Goal: Task Accomplishment & Management: Use online tool/utility

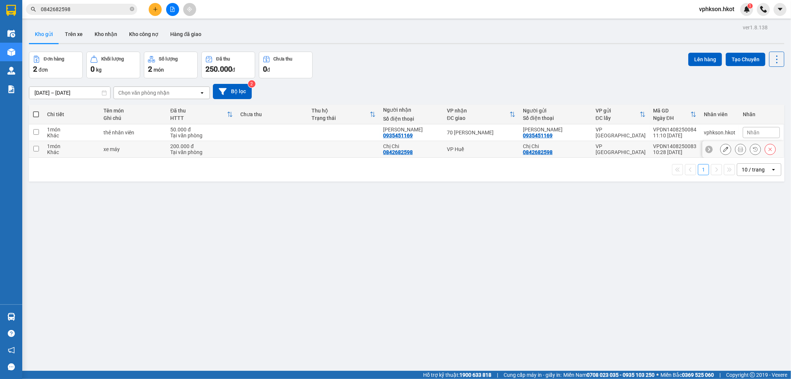
click at [72, 151] on div "Khác" at bounding box center [71, 152] width 49 height 6
checkbox input "true"
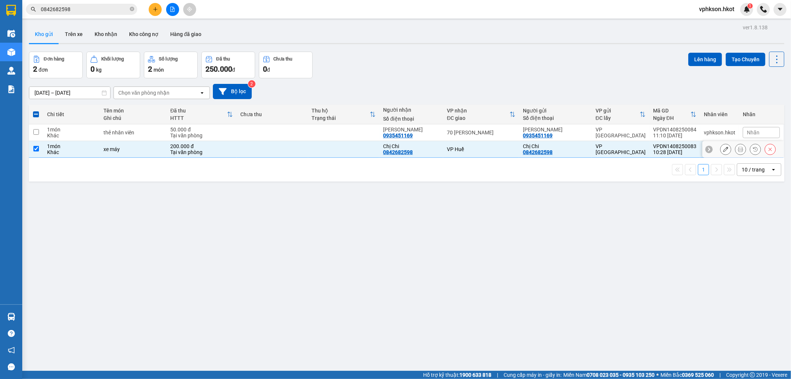
click at [738, 148] on icon at bounding box center [740, 149] width 5 height 5
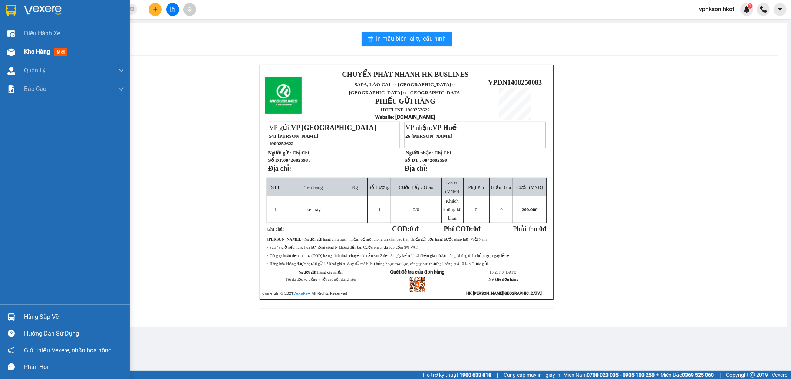
click at [38, 45] on div "Kho hàng mới" at bounding box center [74, 52] width 100 height 19
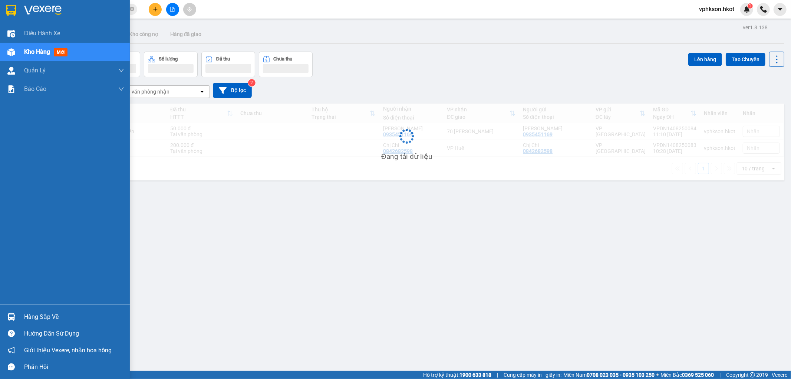
click at [63, 56] on span "mới" at bounding box center [61, 52] width 14 height 8
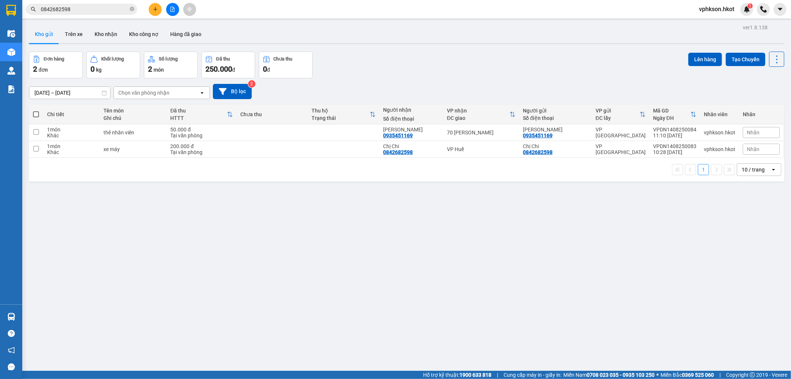
click at [129, 10] on span "0842682598" at bounding box center [81, 9] width 111 height 11
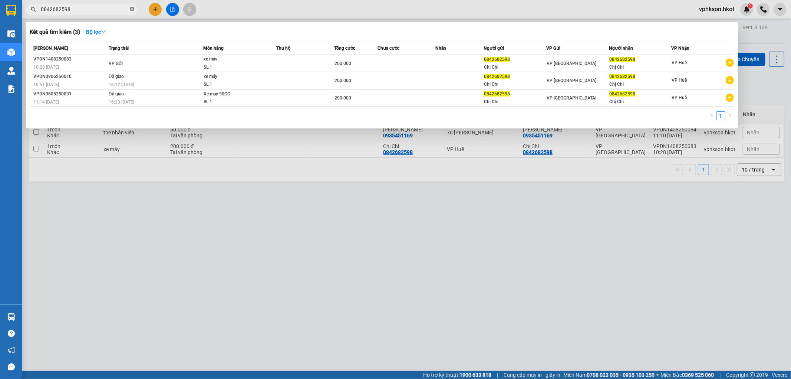
click at [130, 10] on icon "close-circle" at bounding box center [132, 9] width 4 height 4
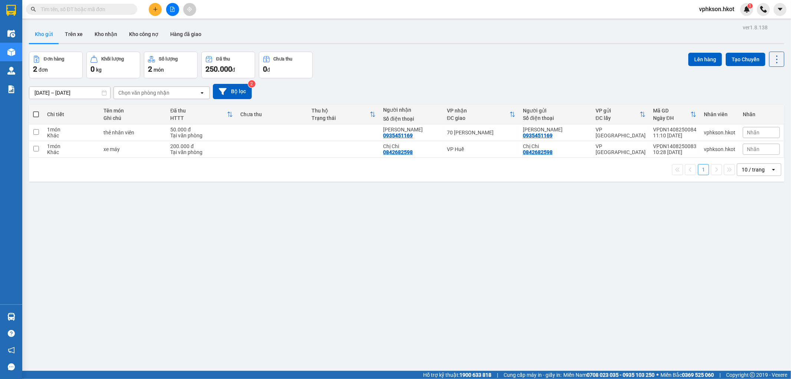
click at [168, 227] on div "ver 1.8.138 Kho gửi Trên xe Kho nhận Kho công nợ Hàng đã giao Đơn hàng 2 đơn Kh…" at bounding box center [407, 211] width 762 height 379
click at [36, 141] on td at bounding box center [36, 149] width 14 height 17
checkbox input "true"
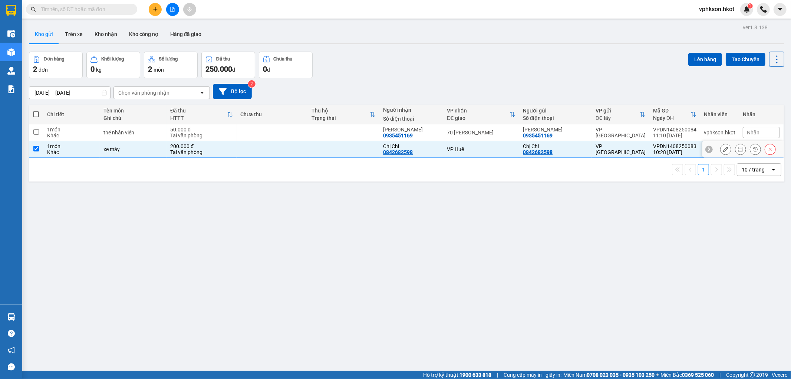
click at [39, 134] on td at bounding box center [36, 132] width 14 height 17
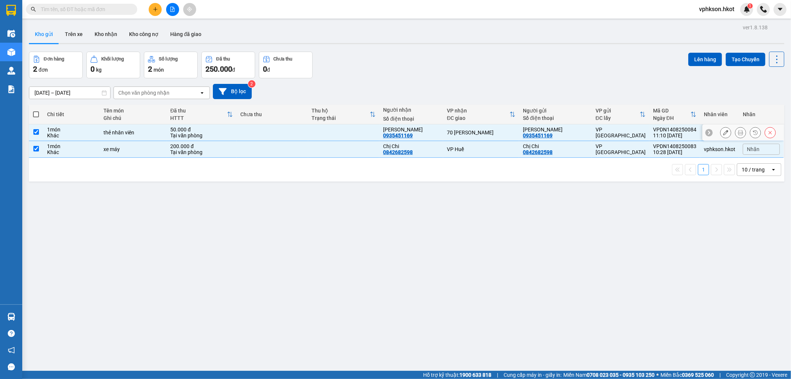
checkbox input "true"
click at [710, 60] on button "Lên hàng" at bounding box center [706, 59] width 34 height 13
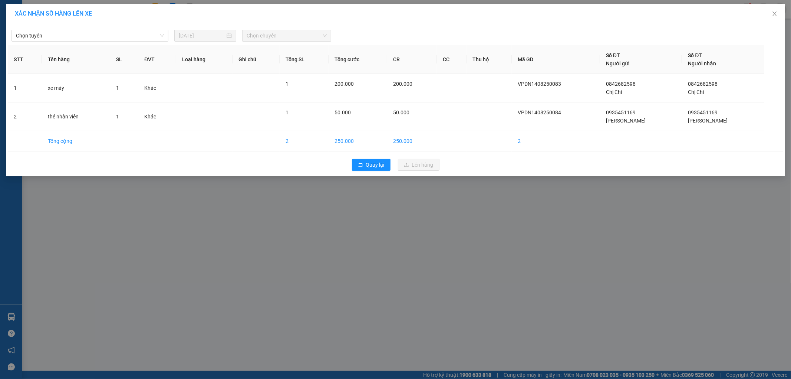
click at [266, 39] on span "Chọn chuyến" at bounding box center [287, 35] width 80 height 11
click at [128, 35] on span "Chọn tuyến" at bounding box center [90, 35] width 148 height 11
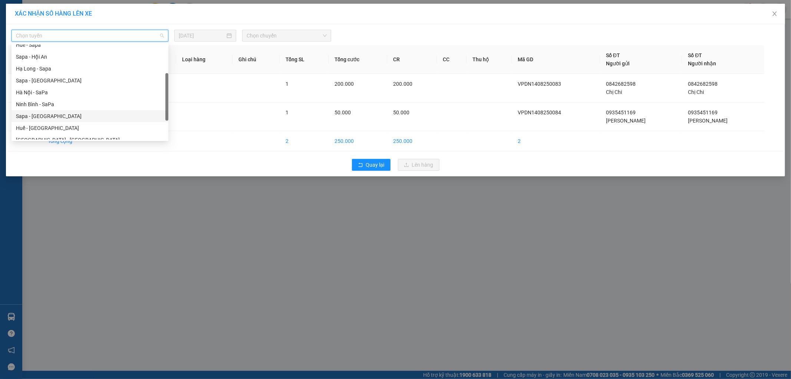
scroll to position [68, 0]
click at [26, 125] on div "Hà Nội - Hội An" at bounding box center [90, 125] width 148 height 8
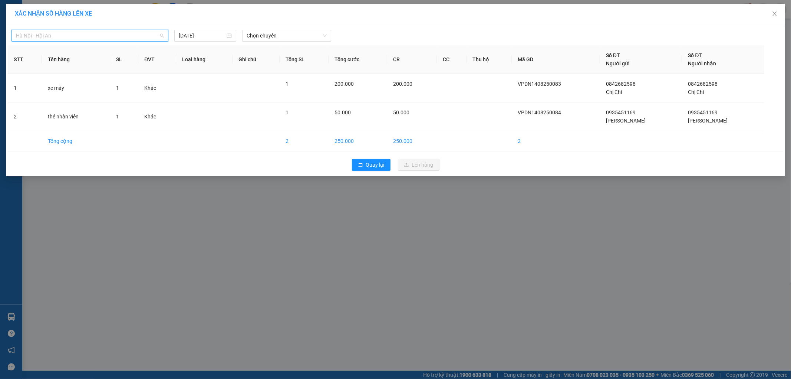
click at [24, 38] on span "Hà Nội - Hội An" at bounding box center [90, 35] width 148 height 11
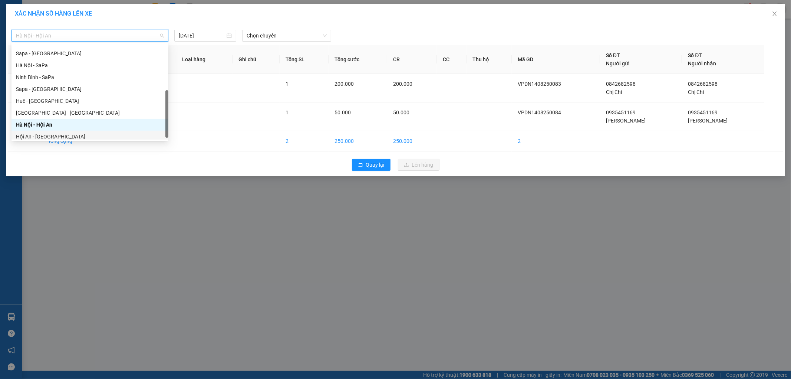
click at [36, 134] on div "Hội An - [GEOGRAPHIC_DATA]" at bounding box center [90, 136] width 148 height 8
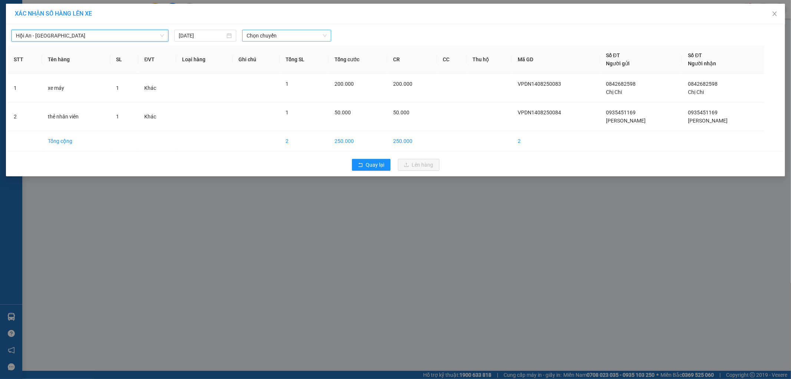
click at [265, 36] on span "Chọn chuyến" at bounding box center [287, 35] width 80 height 11
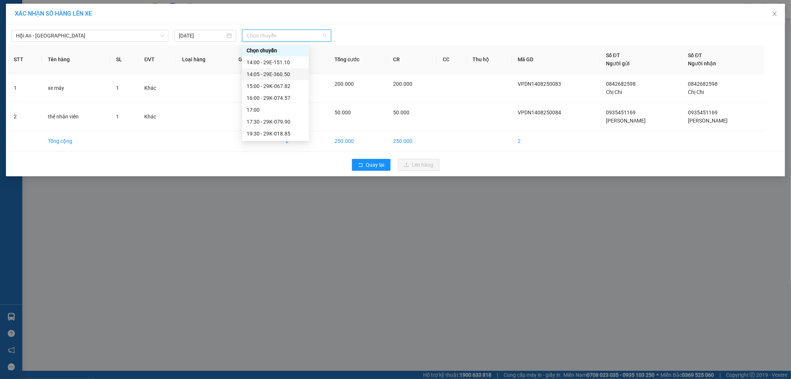
click at [265, 70] on div "14:05 - 29E-360.50" at bounding box center [276, 74] width 58 height 8
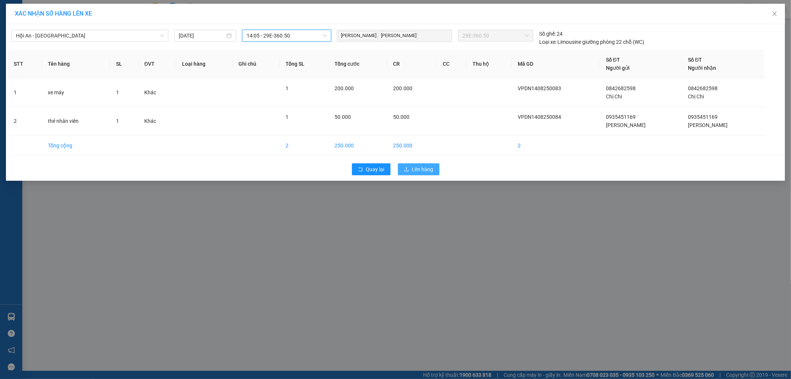
click at [427, 166] on span "Lên hàng" at bounding box center [423, 169] width 22 height 8
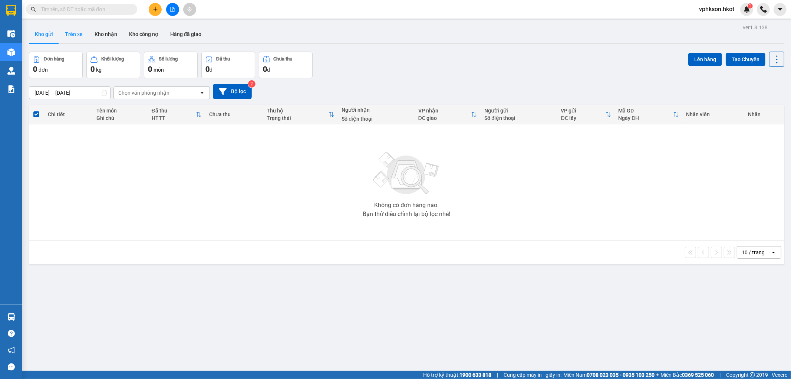
click at [72, 31] on button "Trên xe" at bounding box center [74, 34] width 30 height 18
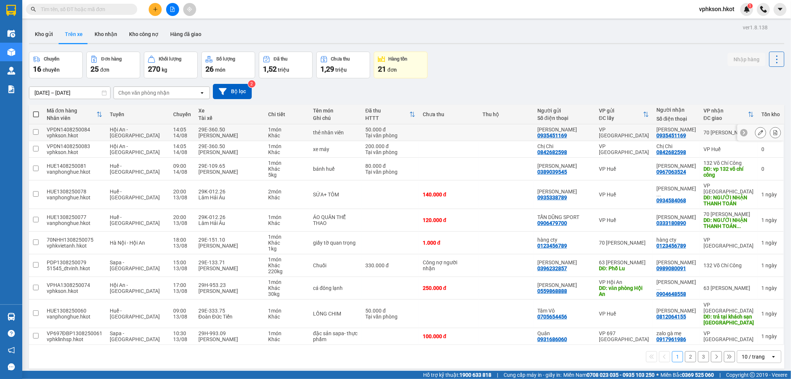
click at [33, 128] on td at bounding box center [36, 132] width 14 height 17
checkbox input "true"
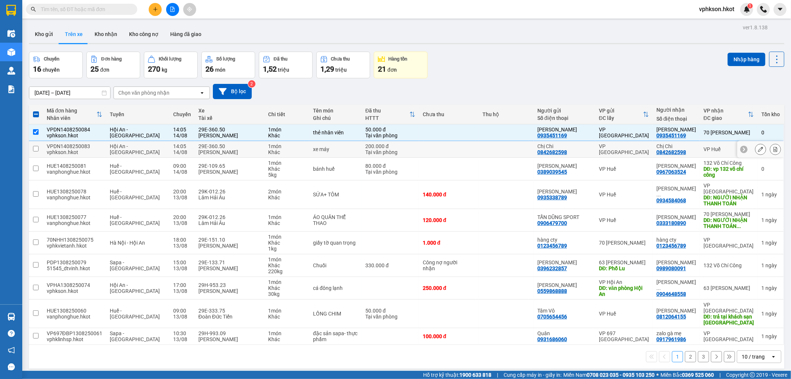
drag, startPoint x: 37, startPoint y: 149, endPoint x: 92, endPoint y: 132, distance: 57.5
click at [37, 148] on input "checkbox" at bounding box center [36, 149] width 6 height 6
checkbox input "true"
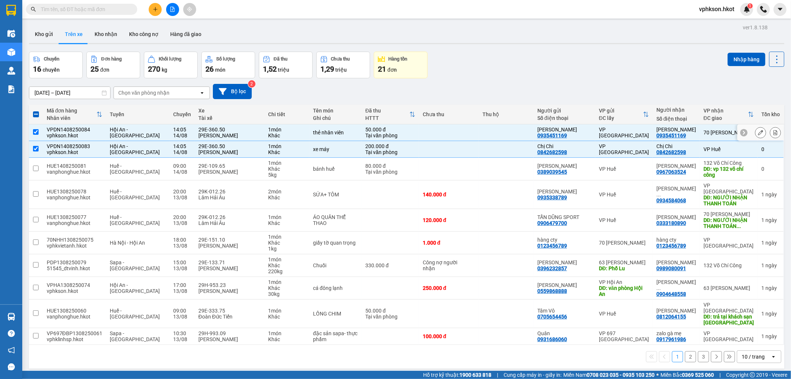
click at [773, 132] on icon at bounding box center [775, 132] width 5 height 5
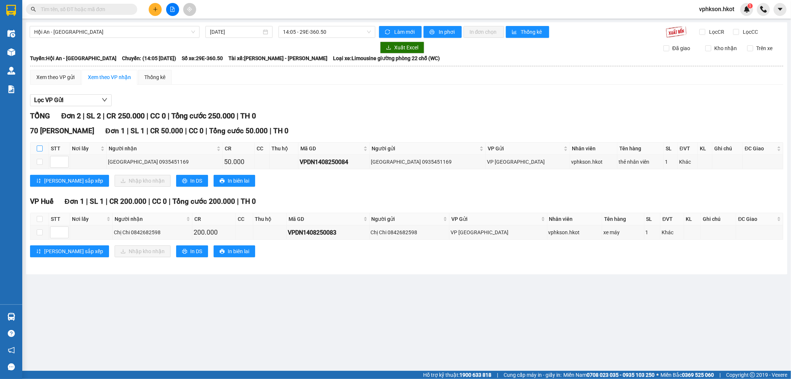
click at [40, 147] on input "checkbox" at bounding box center [40, 148] width 6 height 6
checkbox input "true"
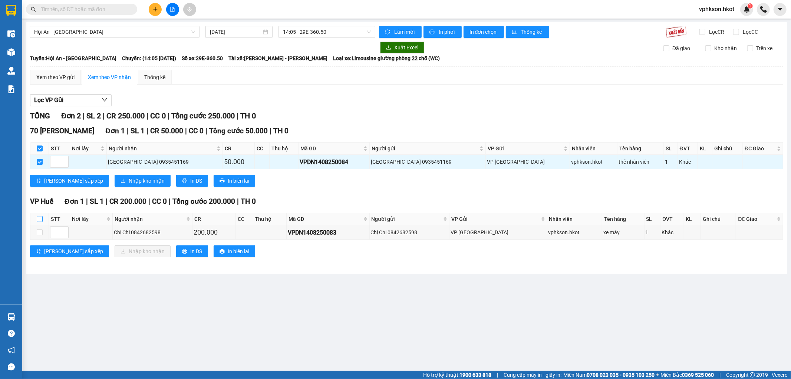
click at [39, 221] on input "checkbox" at bounding box center [40, 219] width 6 height 6
checkbox input "true"
